Goal: Task Accomplishment & Management: Manage account settings

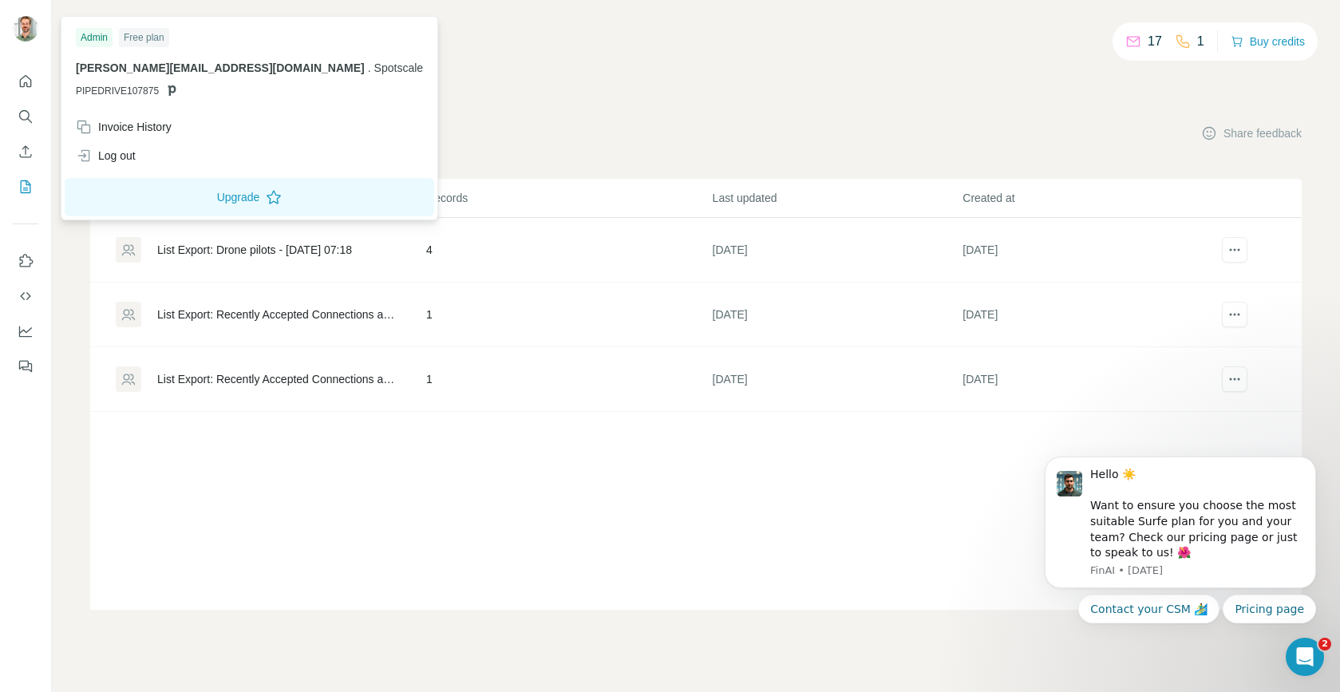
click at [25, 30] on img at bounding box center [26, 29] width 26 height 26
click at [171, 68] on span "[PERSON_NAME][EMAIL_ADDRESS][DOMAIN_NAME]" at bounding box center [220, 67] width 289 height 13
click at [819, 80] on div "17 1 Buy credits My lists Companies People Share feedback List name Records Las…" at bounding box center [695, 323] width 1211 height 571
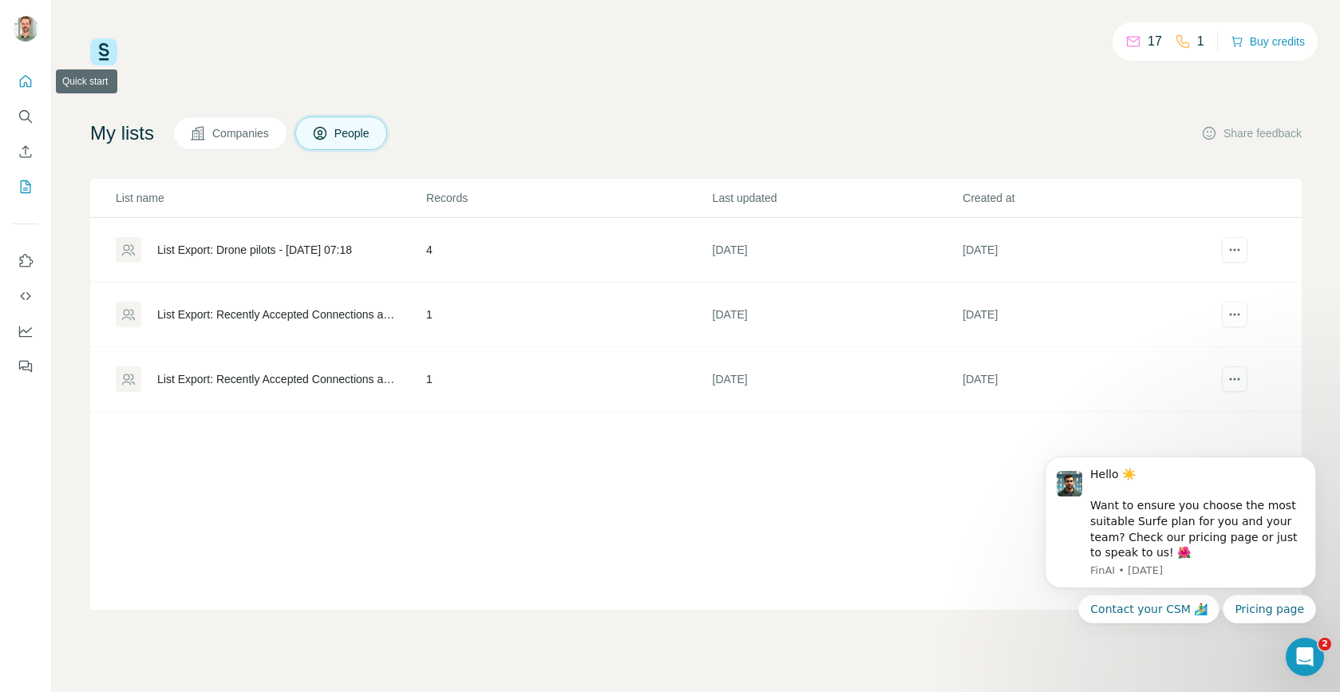
click at [30, 73] on icon "Quick start" at bounding box center [26, 81] width 16 height 16
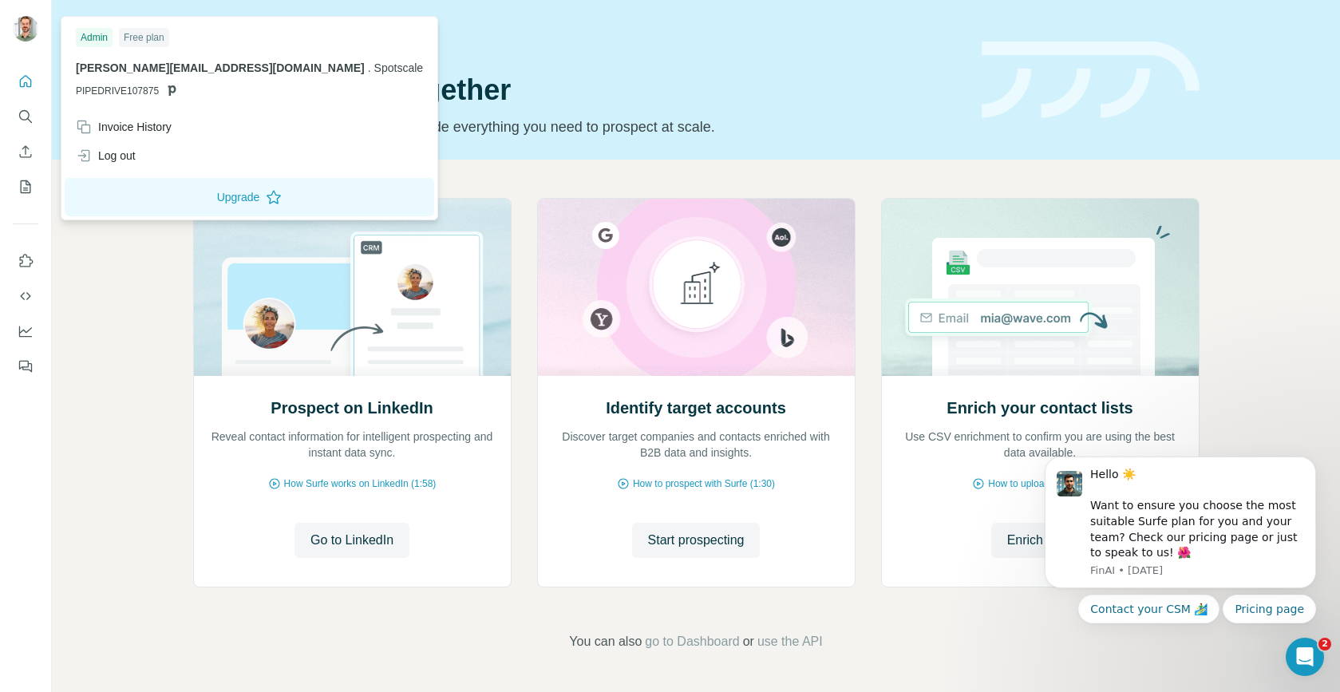
click at [145, 40] on div "Free plan" at bounding box center [144, 37] width 50 height 19
click at [191, 196] on button "Upgrade" at bounding box center [249, 197] width 369 height 38
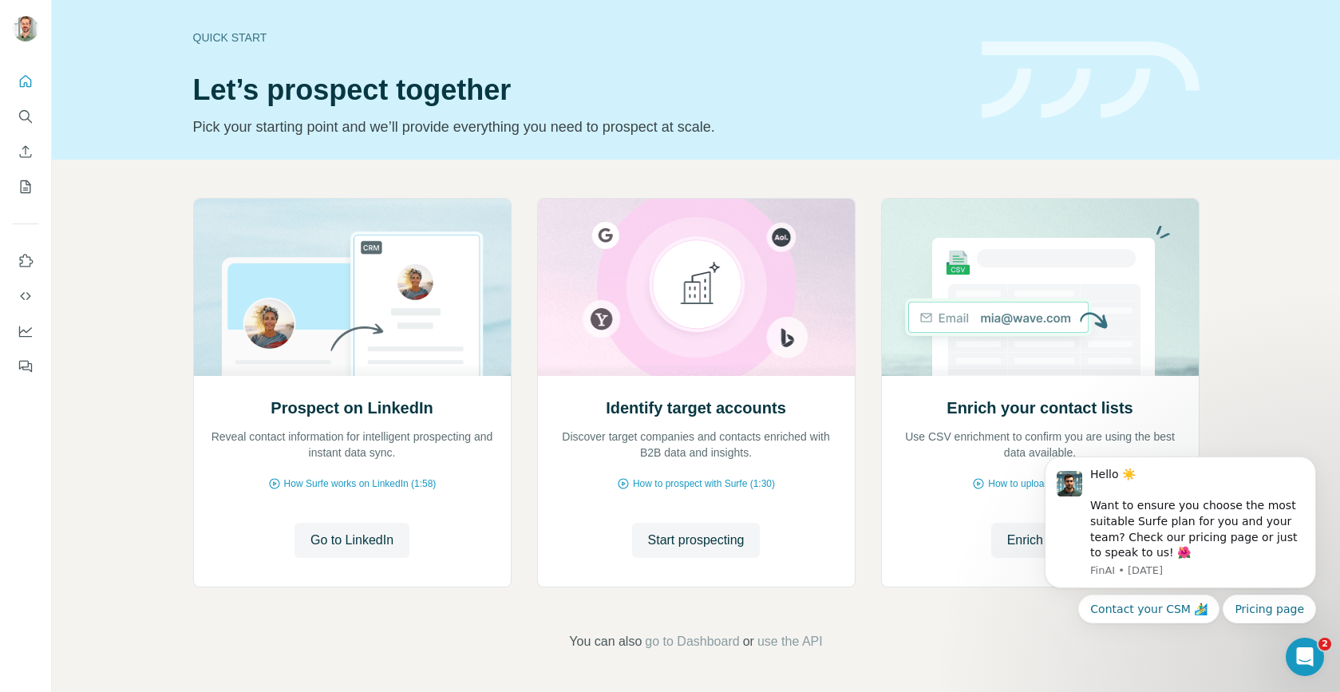
click at [105, 365] on div "Prospect on LinkedIn Reveal contact information for intelligent prospecting and…" at bounding box center [696, 425] width 1288 height 530
click at [31, 186] on icon "My lists" at bounding box center [26, 187] width 16 height 16
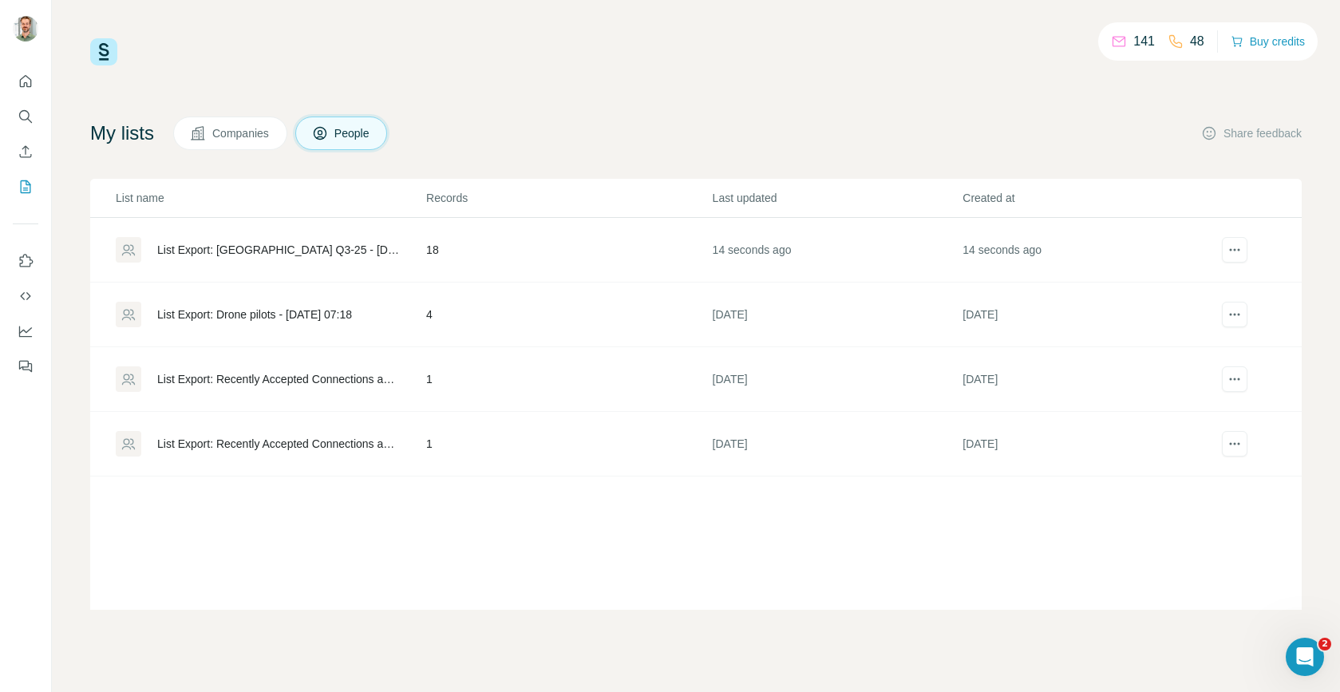
click at [280, 245] on div "List Export: [GEOGRAPHIC_DATA] Q3-25 - [DATE] 11:06" at bounding box center [278, 250] width 242 height 16
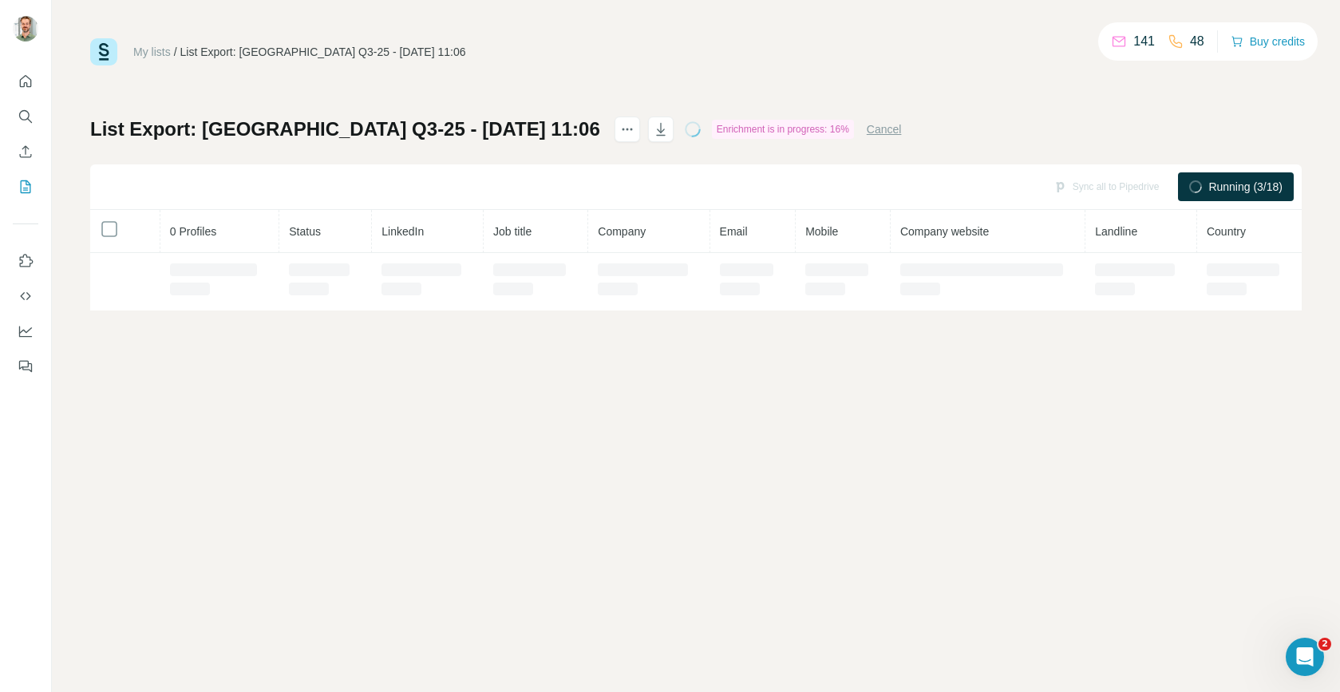
click at [280, 245] on th "Status" at bounding box center [325, 231] width 93 height 43
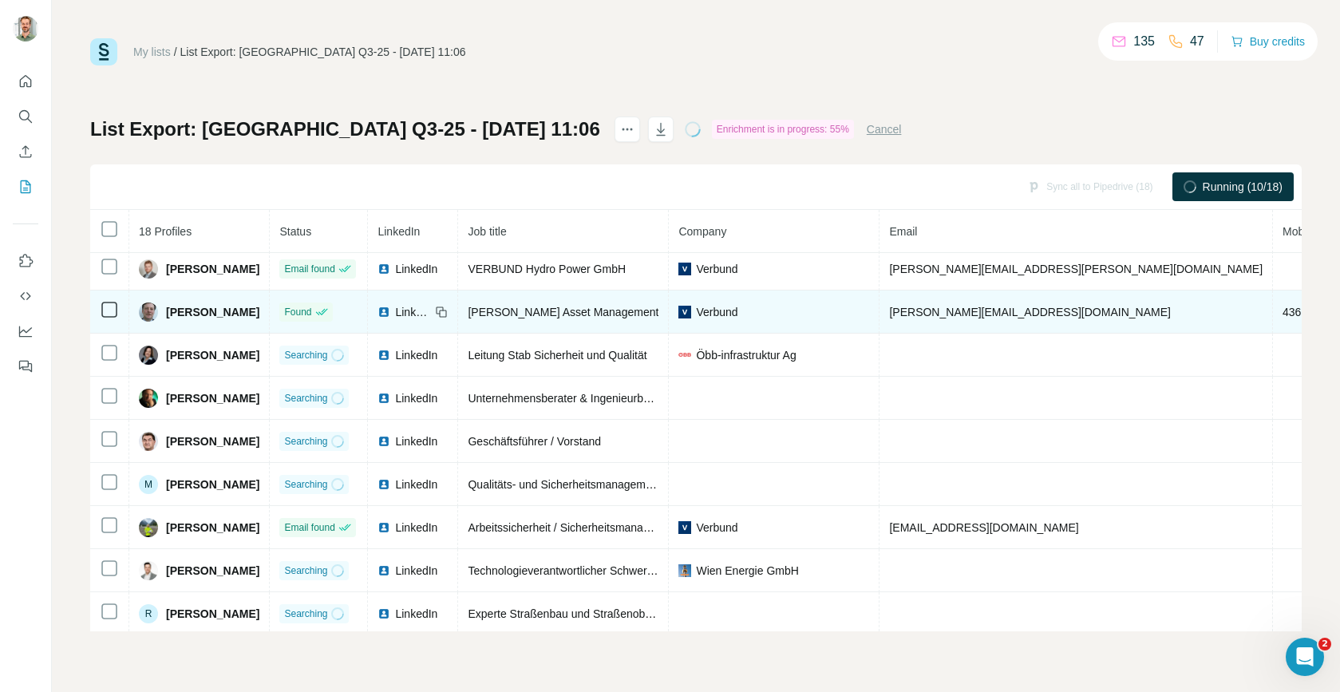
scroll to position [397, 0]
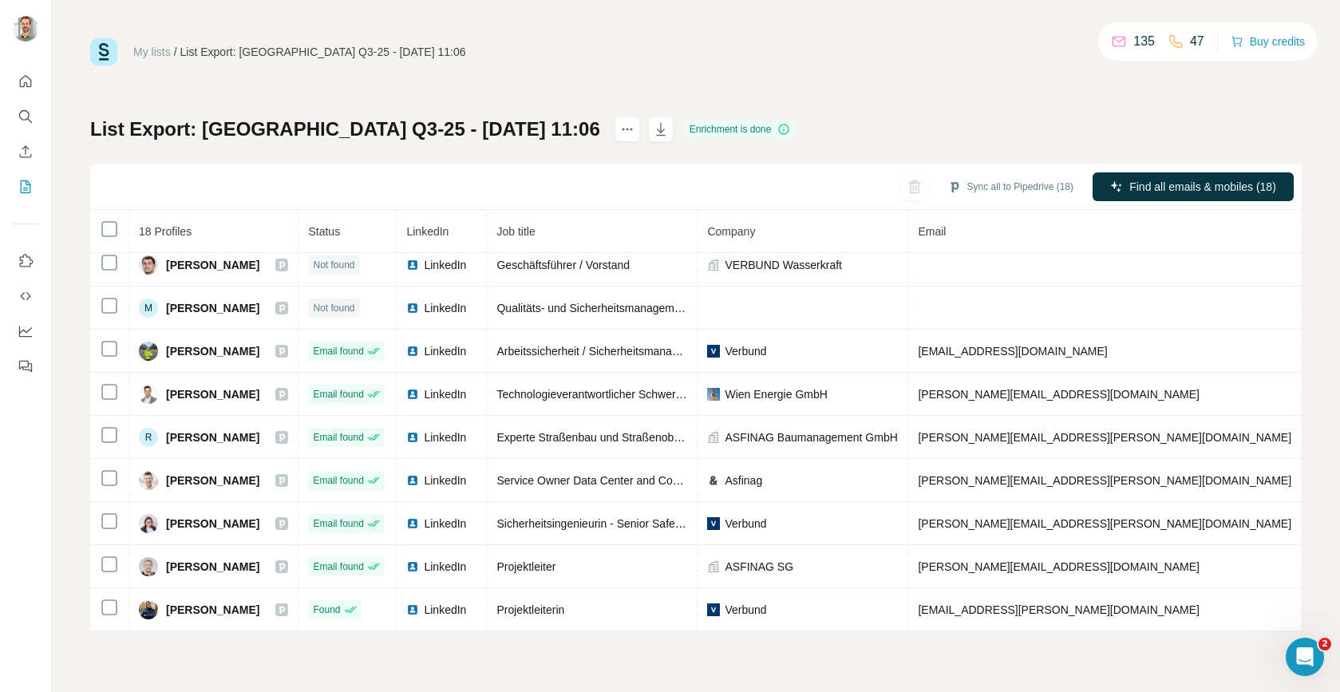
click at [160, 53] on link "My lists" at bounding box center [152, 51] width 38 height 13
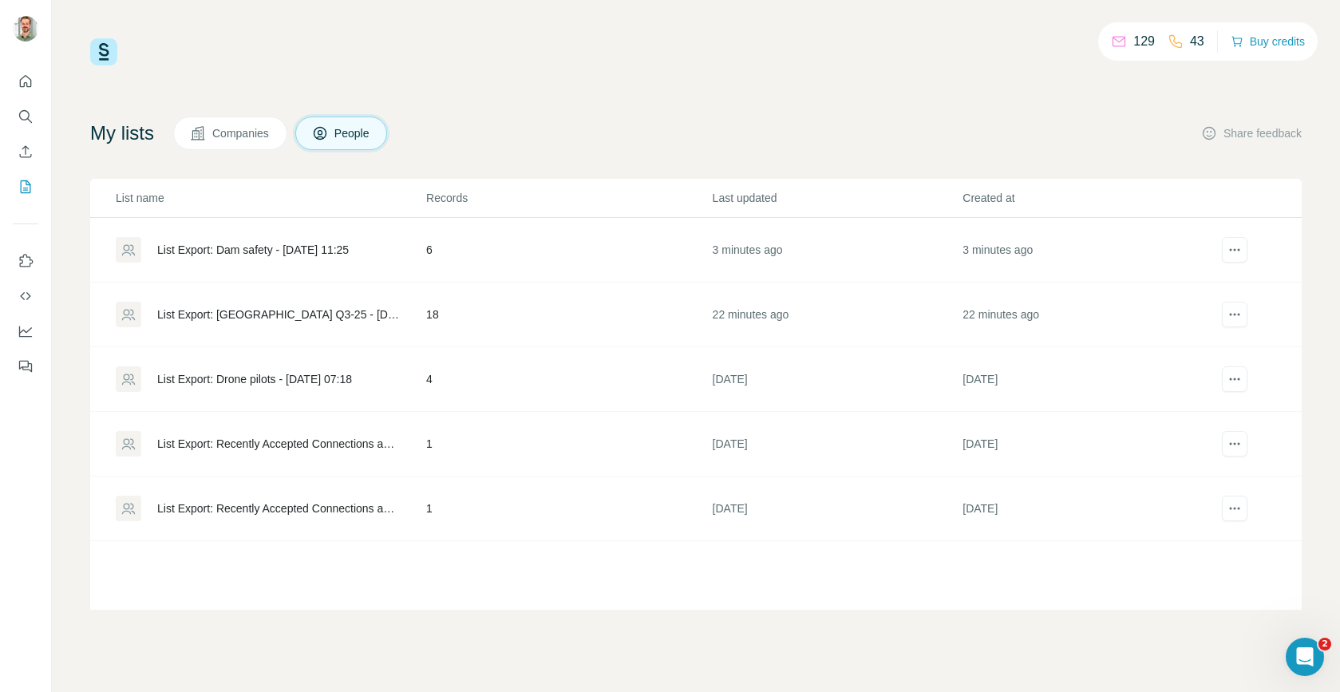
click at [286, 240] on div "List Export: Dam safety - [DATE] 11:25" at bounding box center [270, 250] width 309 height 26
